Goal: Information Seeking & Learning: Learn about a topic

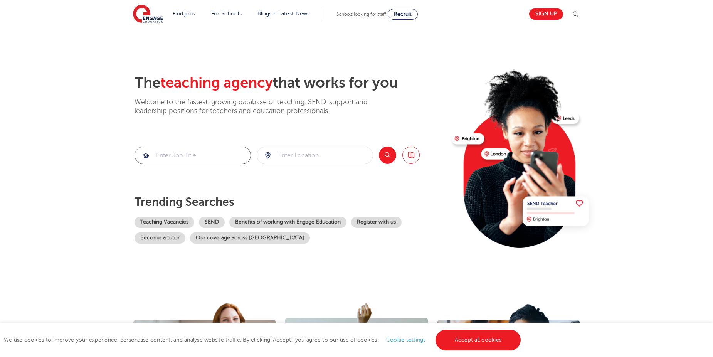
click at [221, 156] on input "search" at bounding box center [193, 155] width 116 height 17
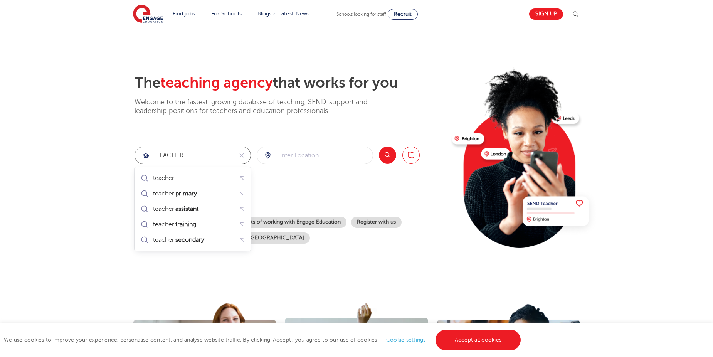
type input "TEACHER"
click button "Submit" at bounding box center [0, 0] width 0 height 0
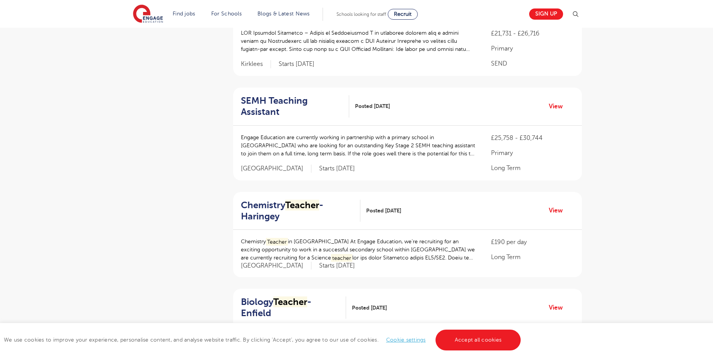
scroll to position [231, 0]
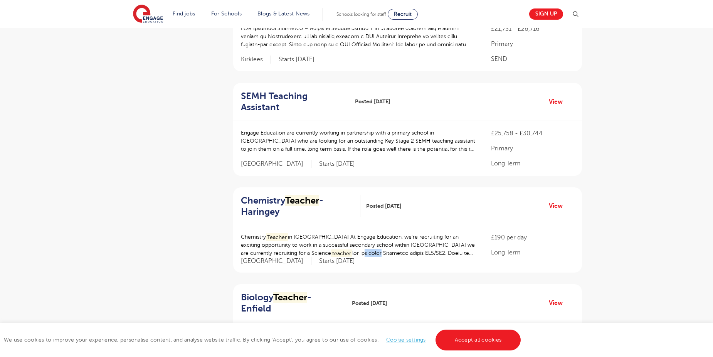
drag, startPoint x: 327, startPoint y: 245, endPoint x: 312, endPoint y: 242, distance: 15.3
click at [312, 242] on p "Chemistry Teacher in [GEOGRAPHIC_DATA] At [GEOGRAPHIC_DATA], we’re recruiting f…" at bounding box center [358, 245] width 235 height 24
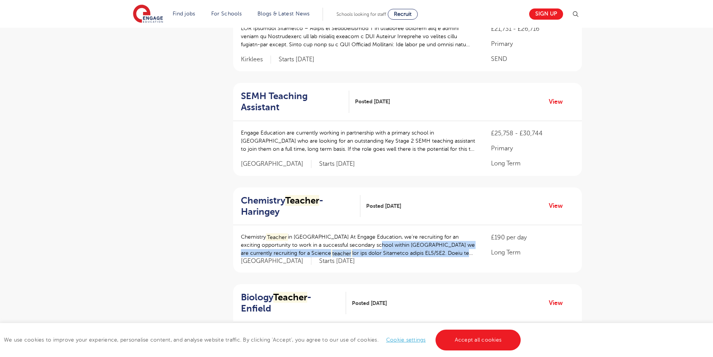
drag, startPoint x: 467, startPoint y: 242, endPoint x: 386, endPoint y: 237, distance: 81.1
click at [386, 237] on p "Chemistry Teacher in [GEOGRAPHIC_DATA] At [GEOGRAPHIC_DATA], we’re recruiting f…" at bounding box center [358, 245] width 235 height 24
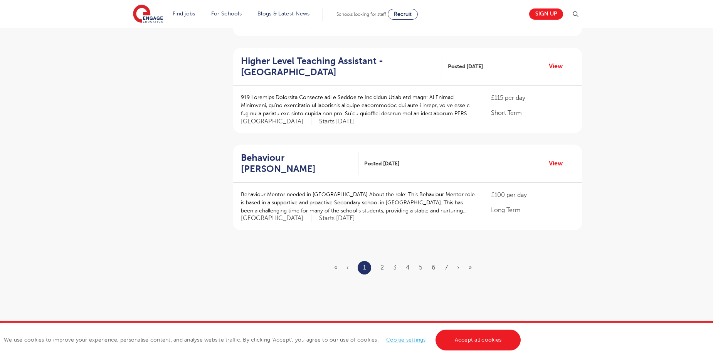
scroll to position [964, 0]
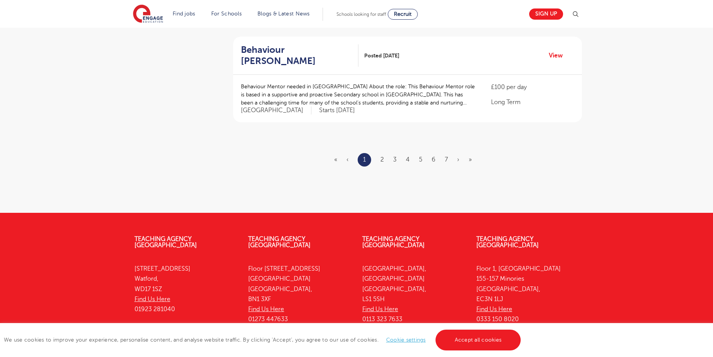
click at [379, 153] on ul "« ‹ 1 2 3 4 5 6 7 › »" at bounding box center [407, 159] width 147 height 13
drag, startPoint x: 379, startPoint y: 148, endPoint x: 384, endPoint y: 148, distance: 4.6
click at [384, 156] on link "2" at bounding box center [382, 159] width 3 height 7
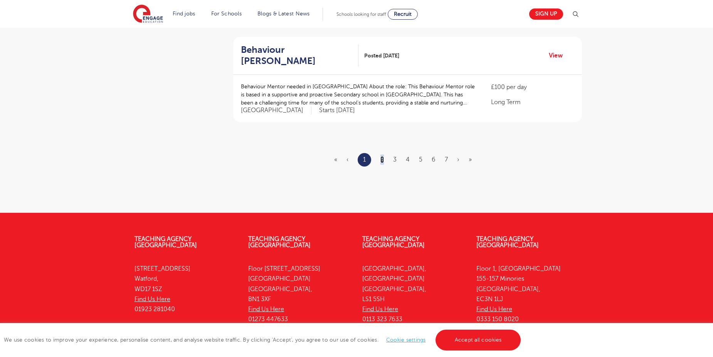
scroll to position [0, 0]
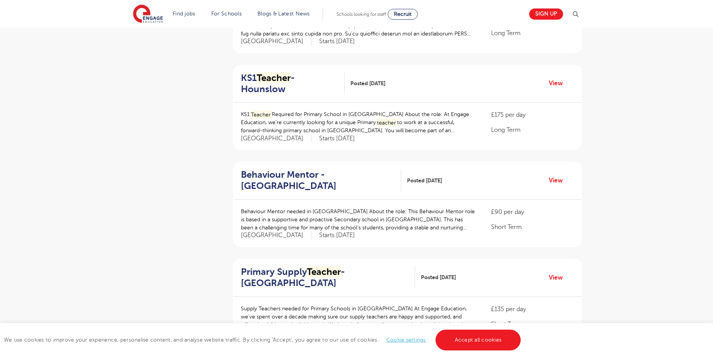
scroll to position [231, 0]
